Goal: Information Seeking & Learning: Compare options

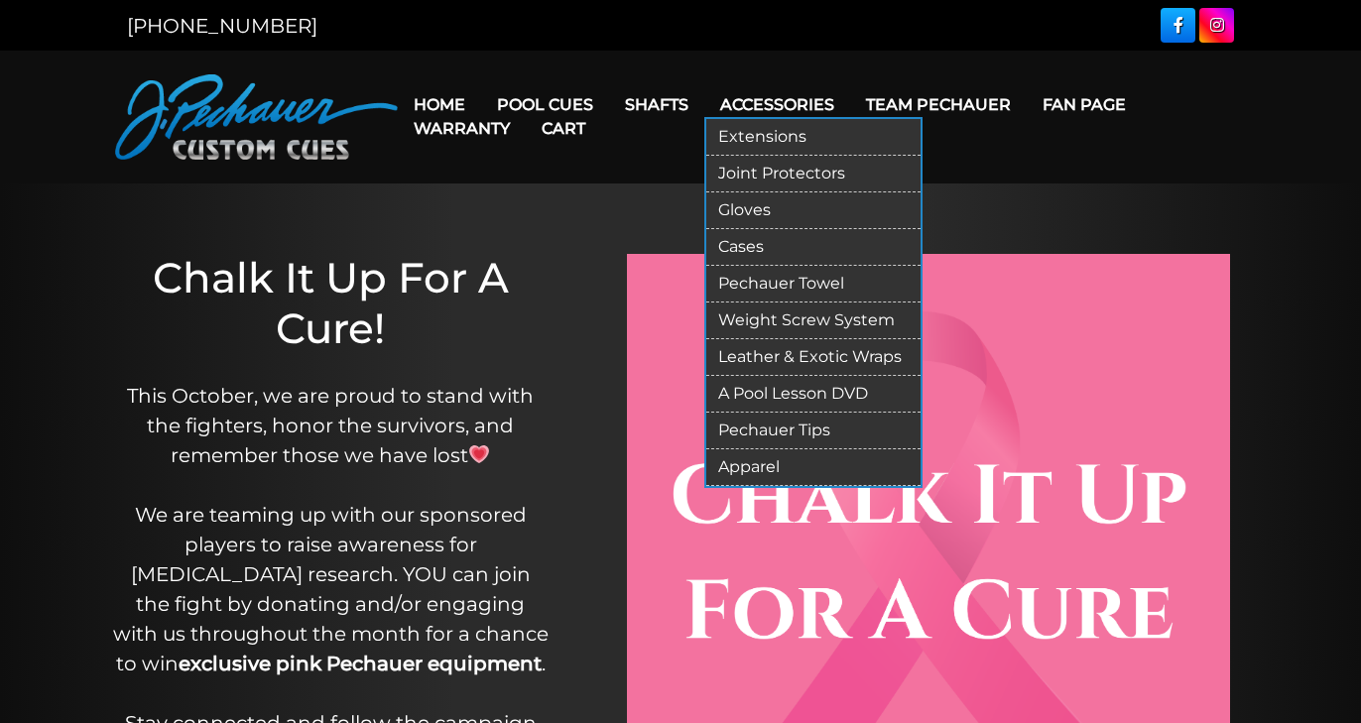
click at [783, 134] on link "Extensions" at bounding box center [813, 137] width 214 height 37
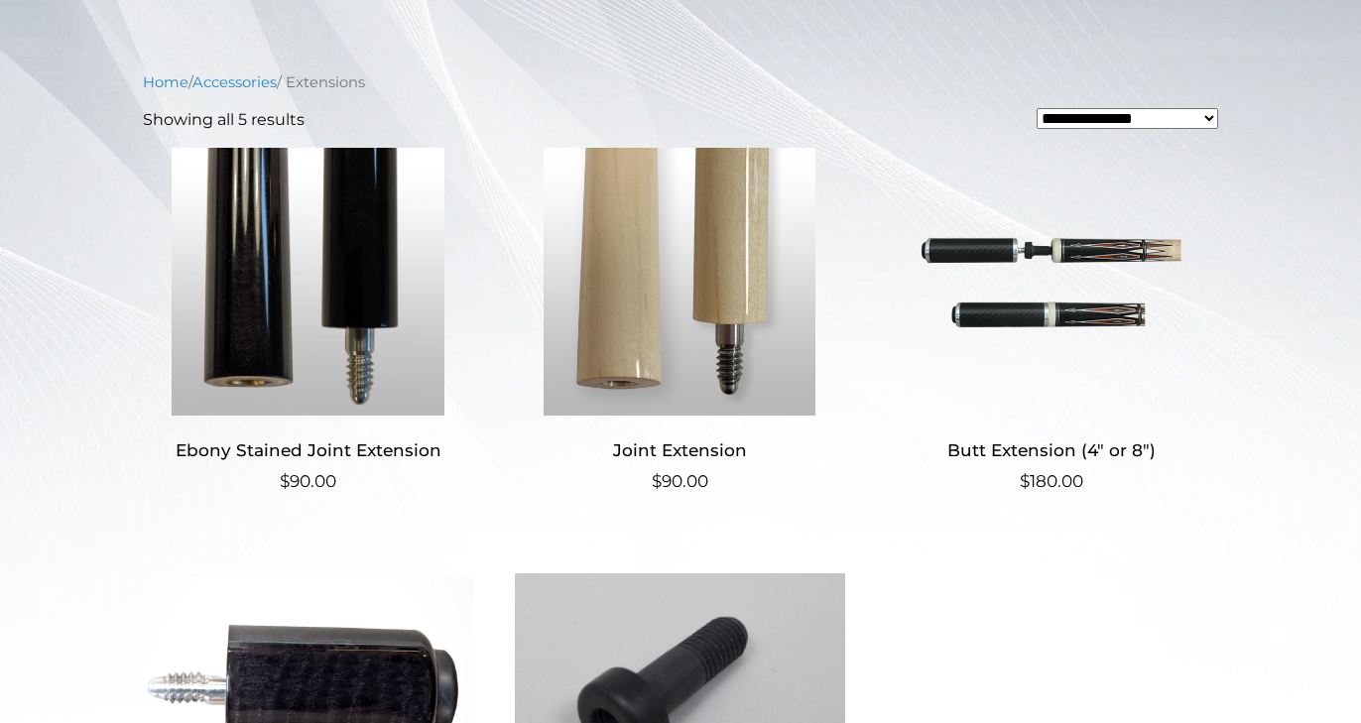
scroll to position [391, 0]
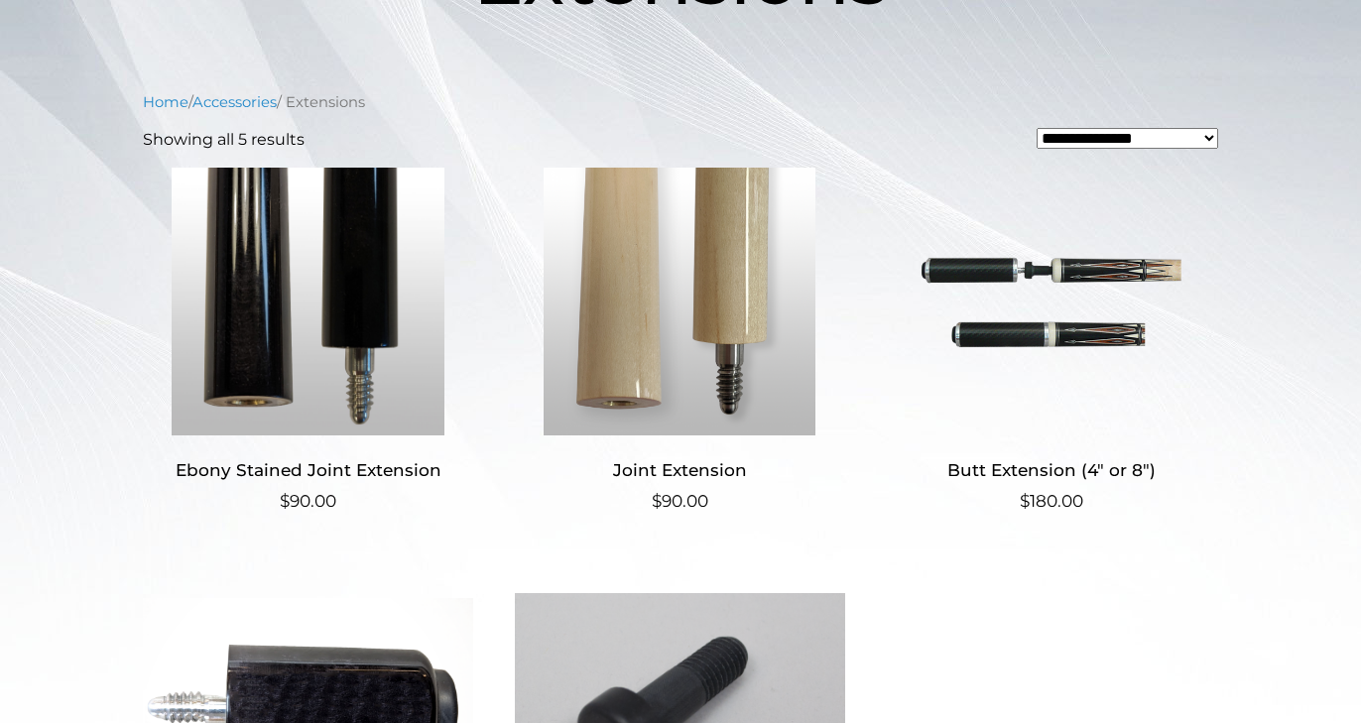
click at [1077, 465] on h2 "Butt Extension (4″ or 8″)" at bounding box center [1051, 469] width 330 height 37
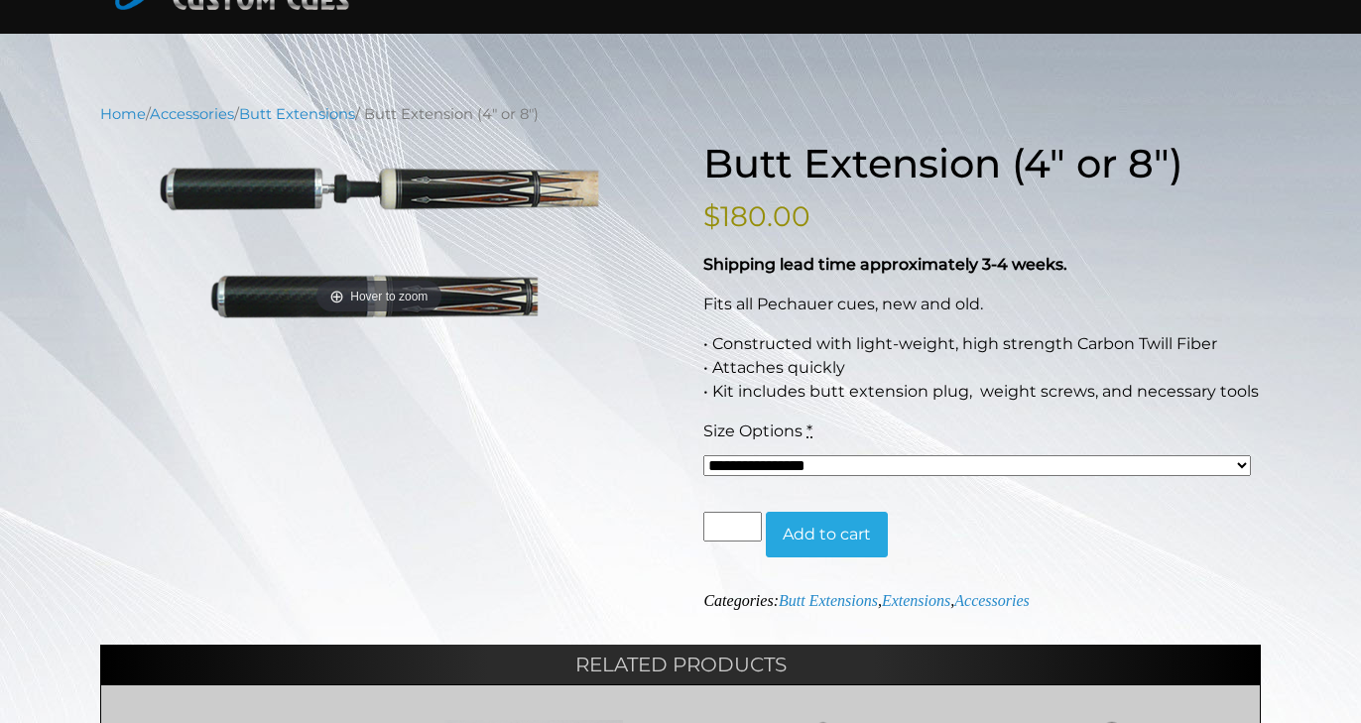
scroll to position [146, 0]
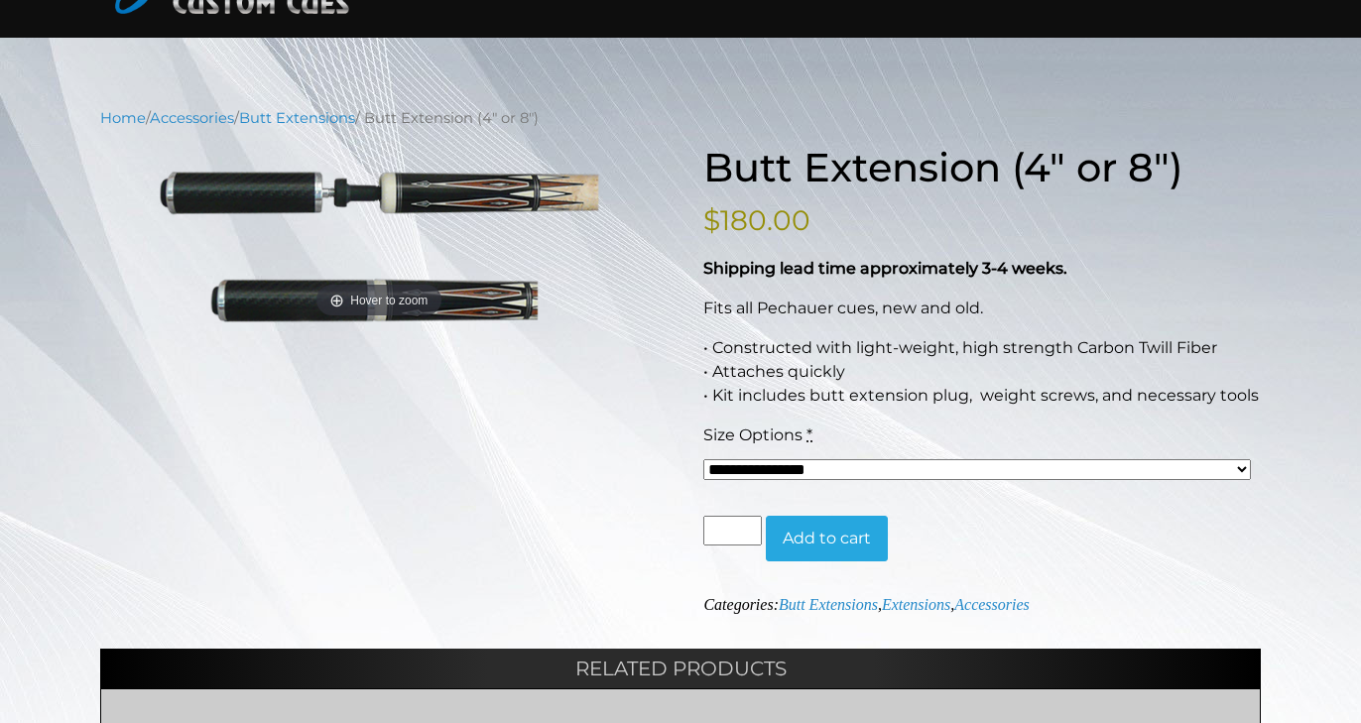
select select "*****"
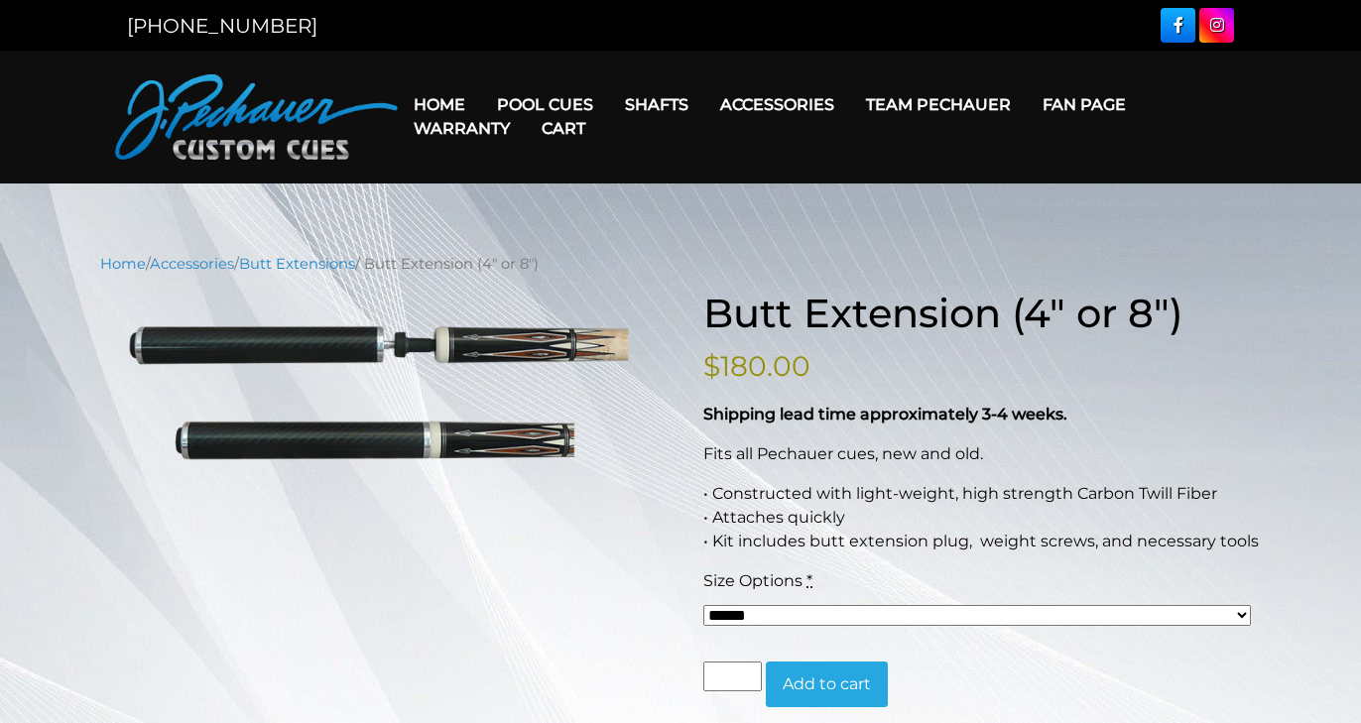
scroll to position [0, 0]
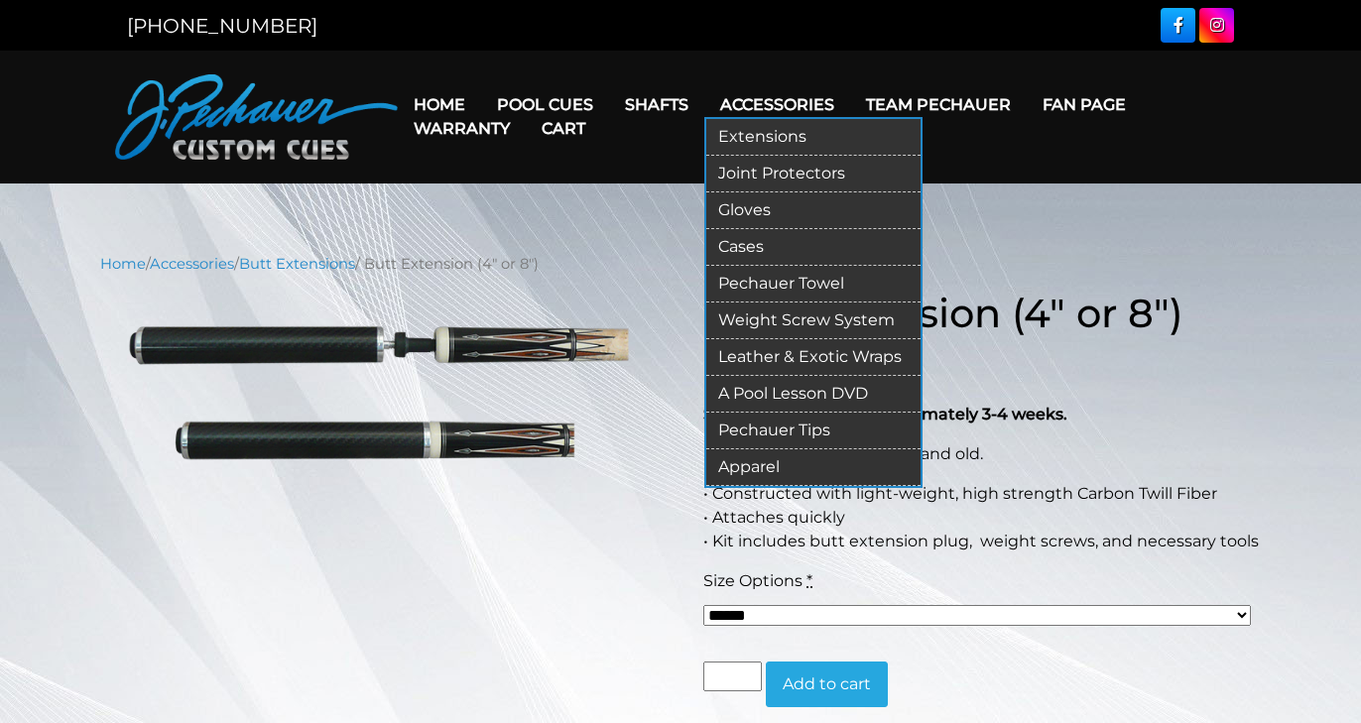
click at [781, 173] on link "Joint Protectors" at bounding box center [813, 174] width 214 height 37
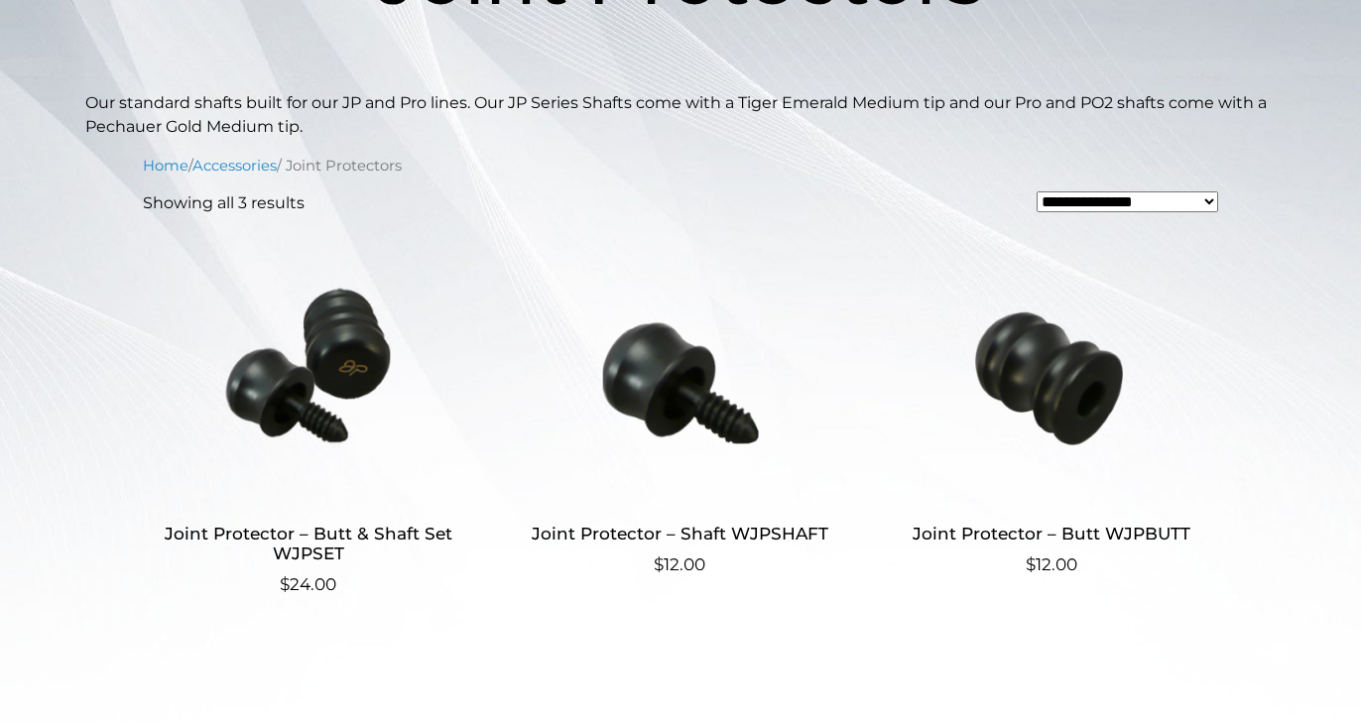
scroll to position [393, 0]
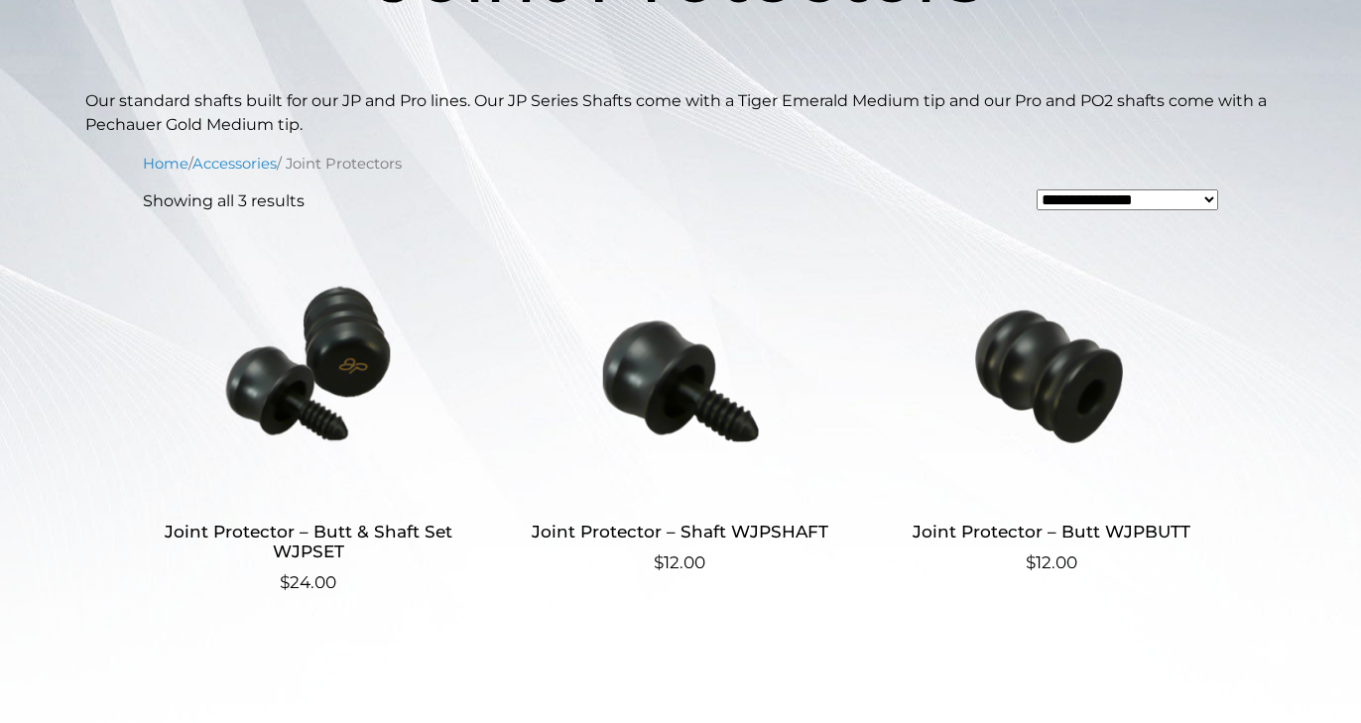
click at [1157, 530] on h2 "Joint Protector – Butt WJPBUTT" at bounding box center [1051, 531] width 330 height 37
click at [402, 532] on h2 "Joint Protector – Butt & Shaft Set WJPSET" at bounding box center [308, 542] width 330 height 58
